Goal: Task Accomplishment & Management: Complete application form

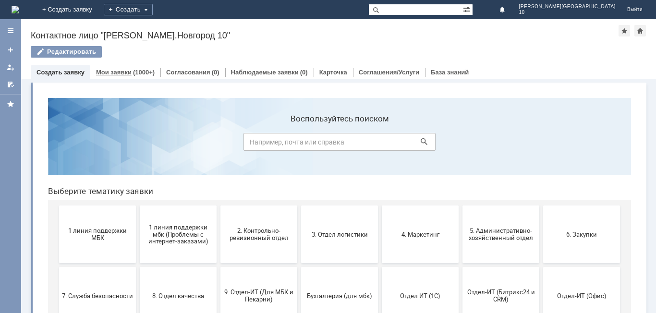
click at [110, 74] on link "Мои заявки" at bounding box center [114, 72] width 36 height 7
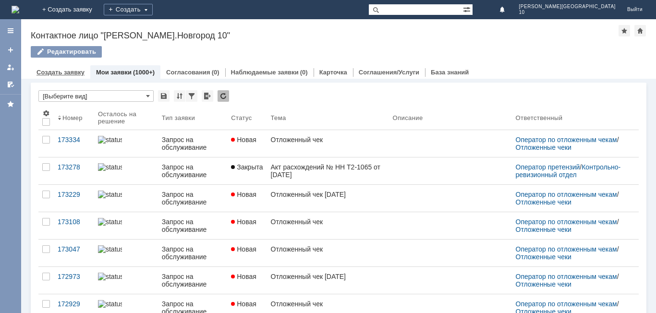
click at [54, 67] on div "Создать заявку" at bounding box center [61, 72] width 60 height 14
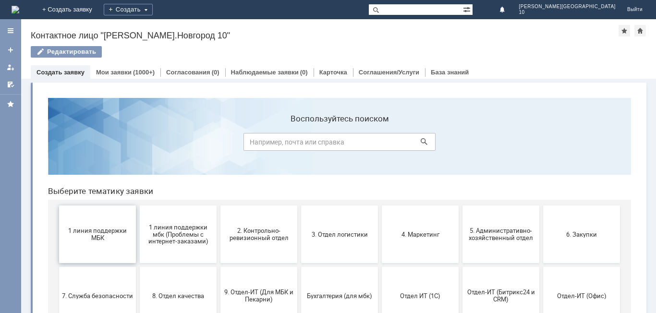
click at [93, 249] on button "1 линия поддержки МБК" at bounding box center [97, 235] width 77 height 58
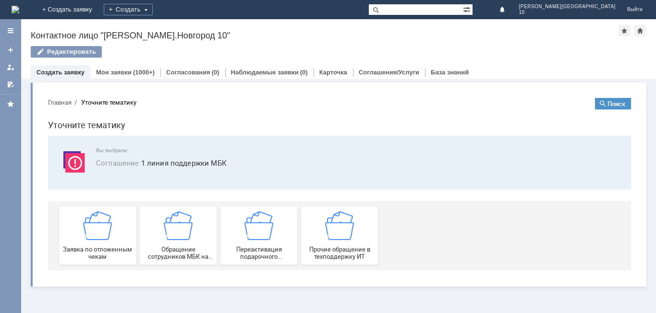
click at [93, 249] on span "Заявка по отложенным чекам" at bounding box center [97, 253] width 71 height 14
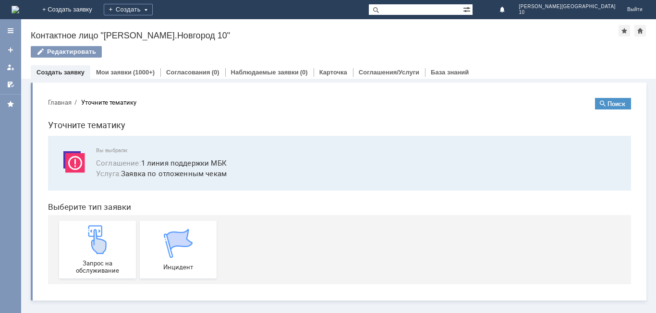
click at [93, 249] on img at bounding box center [97, 239] width 29 height 29
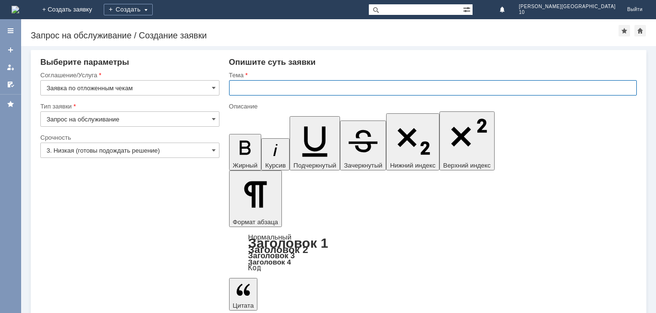
click at [248, 87] on input "text" at bounding box center [433, 87] width 408 height 15
type input "Отложенный чек"
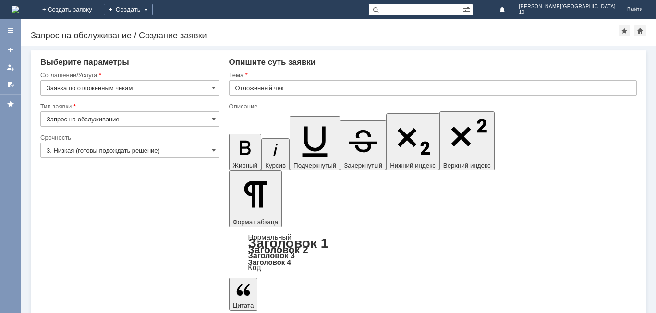
click at [293, 89] on input "Отложенный чек" at bounding box center [433, 87] width 408 height 15
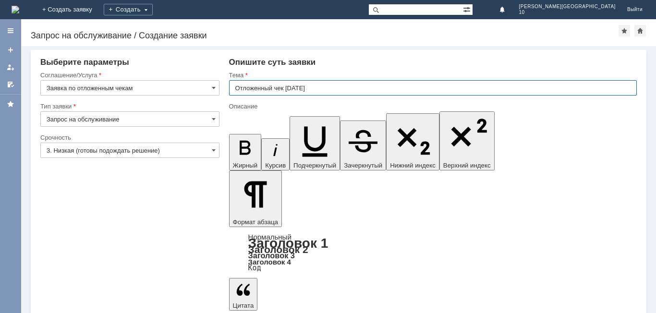
type input "Отложенный чек [DATE]"
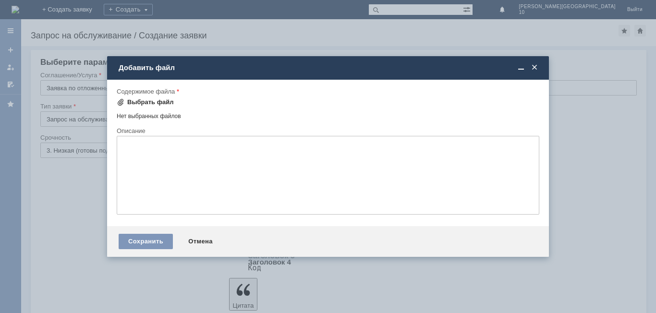
click at [153, 102] on div "Выбрать файл" at bounding box center [150, 102] width 47 height 8
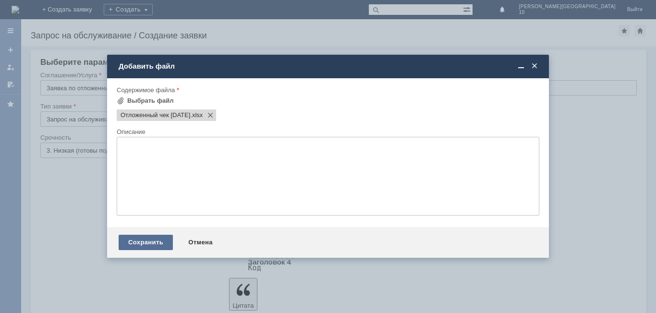
click at [151, 243] on div "Сохранить" at bounding box center [146, 242] width 54 height 15
